Goal: Navigation & Orientation: Find specific page/section

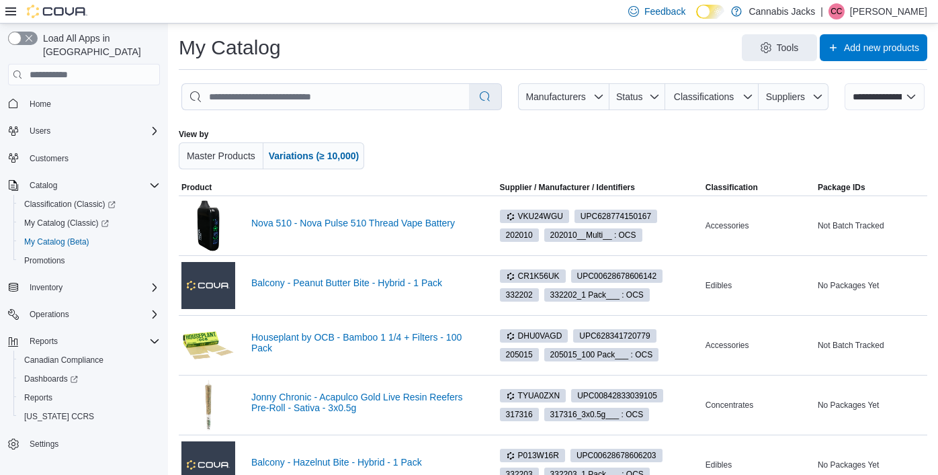
select select "**********"
click at [38, 282] on span "Inventory" at bounding box center [46, 287] width 33 height 11
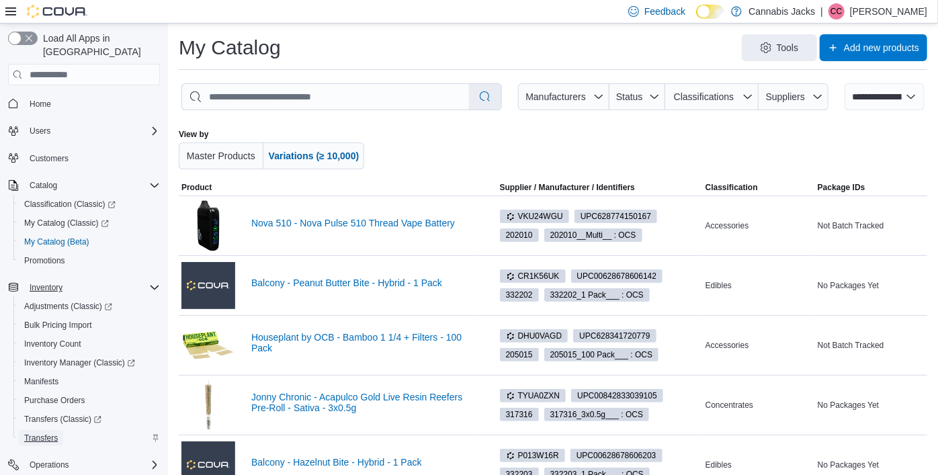
click at [57, 433] on span "Transfers" at bounding box center [41, 438] width 34 height 11
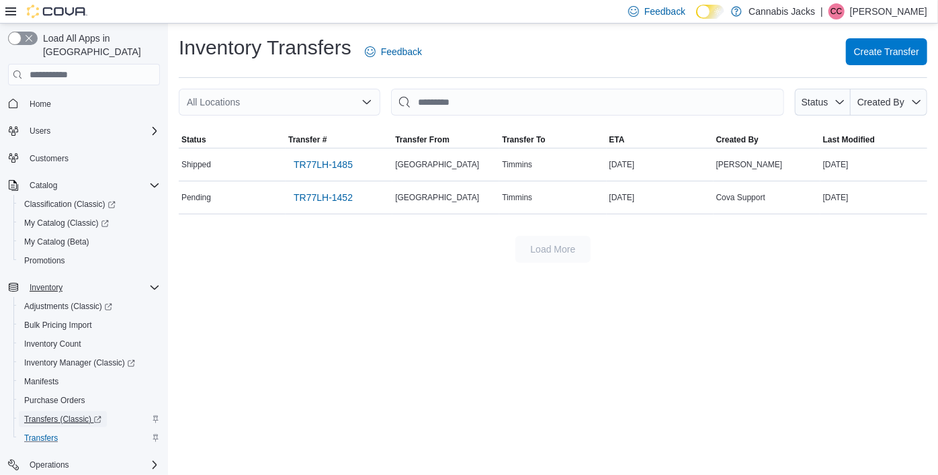
click at [54, 414] on span "Transfers (Classic)" at bounding box center [62, 419] width 77 height 11
click at [28, 96] on link "Home" at bounding box center [40, 104] width 32 height 16
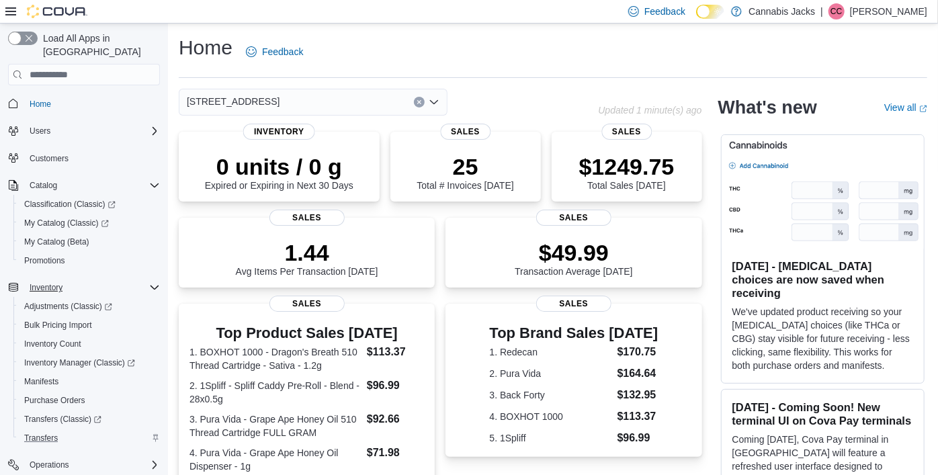
click at [436, 104] on icon "Open list of options" at bounding box center [434, 102] width 11 height 11
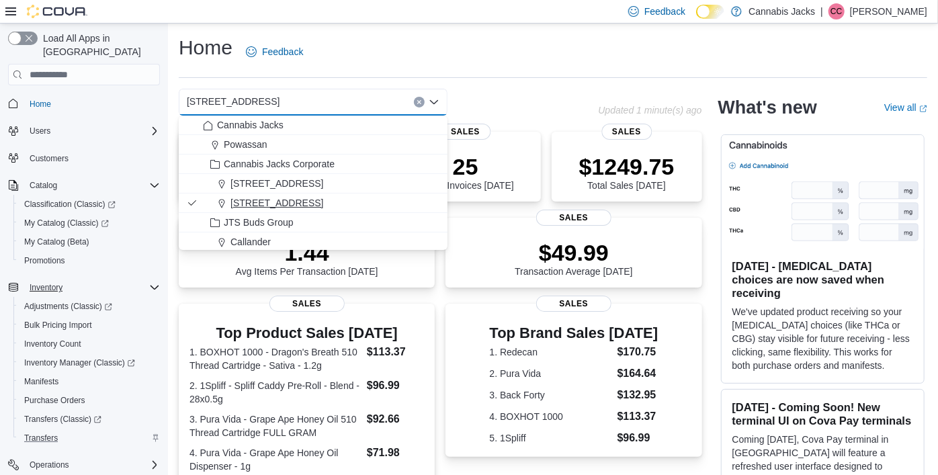
click at [323, 205] on span "[STREET_ADDRESS]" at bounding box center [277, 202] width 93 height 13
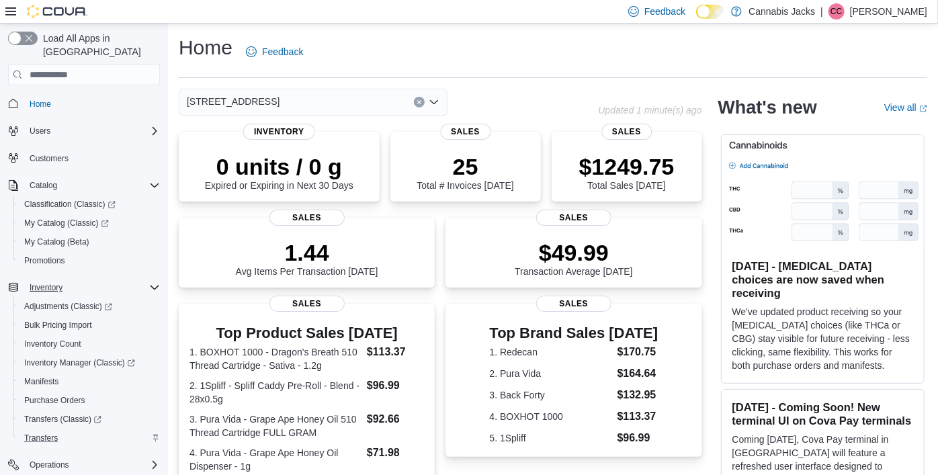
click at [437, 105] on icon "Open list of options" at bounding box center [434, 102] width 11 height 11
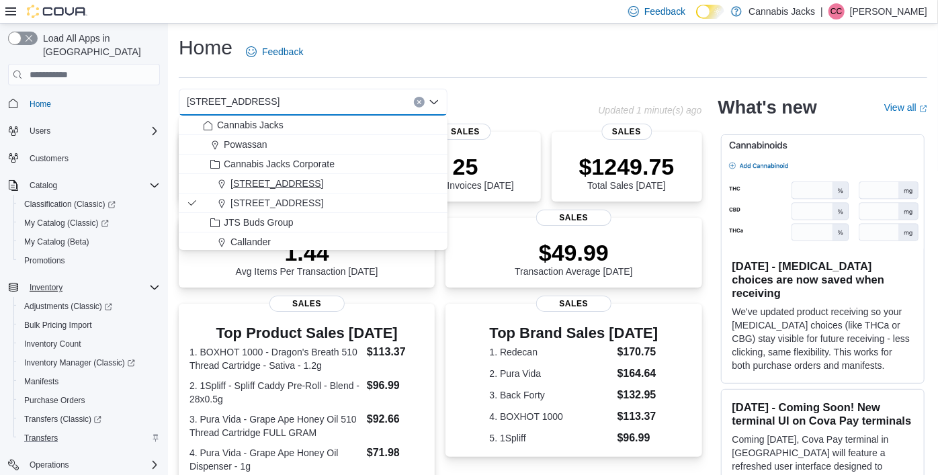
click at [374, 188] on div "[STREET_ADDRESS]" at bounding box center [321, 183] width 237 height 13
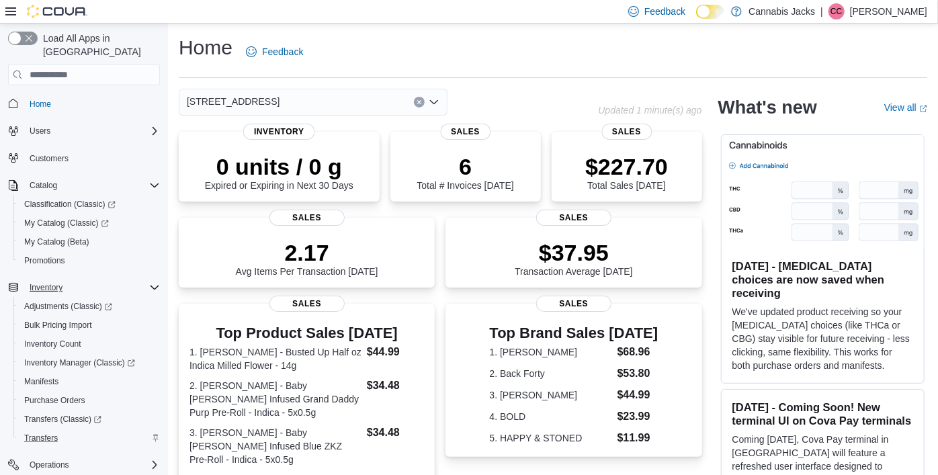
click at [486, 115] on div "[STREET_ADDRESS] Selected. [STREET_ADDRESS]. Press Backspace to delete [STREET_…" at bounding box center [388, 102] width 419 height 27
